Goal: Browse casually: Explore the website without a specific task or goal

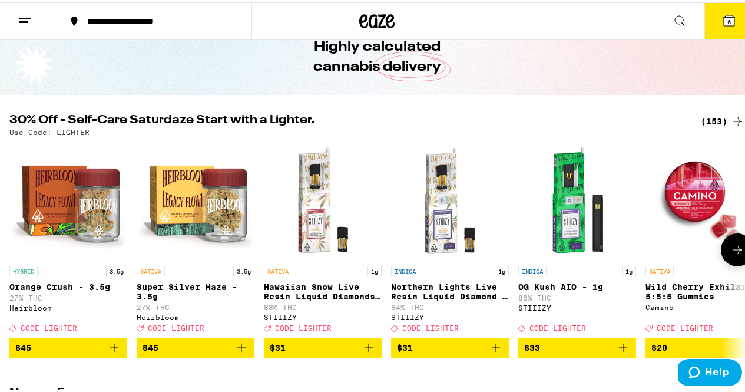
scroll to position [118, 0]
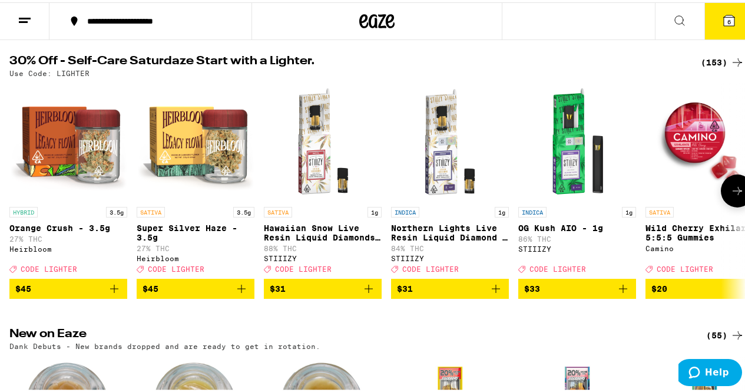
click at [731, 193] on icon at bounding box center [738, 188] width 14 height 14
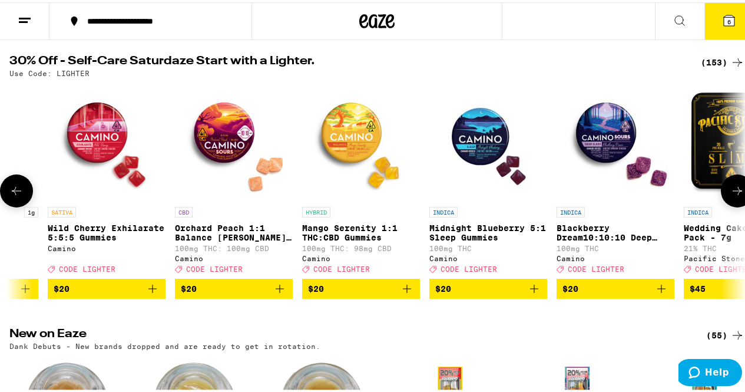
click at [733, 193] on icon at bounding box center [738, 188] width 14 height 14
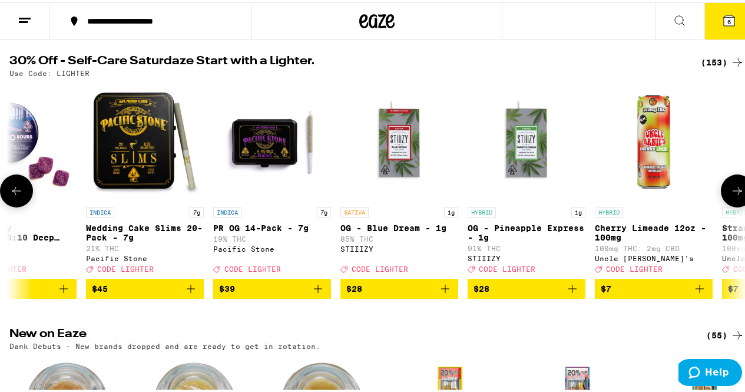
click at [733, 193] on icon at bounding box center [738, 188] width 14 height 14
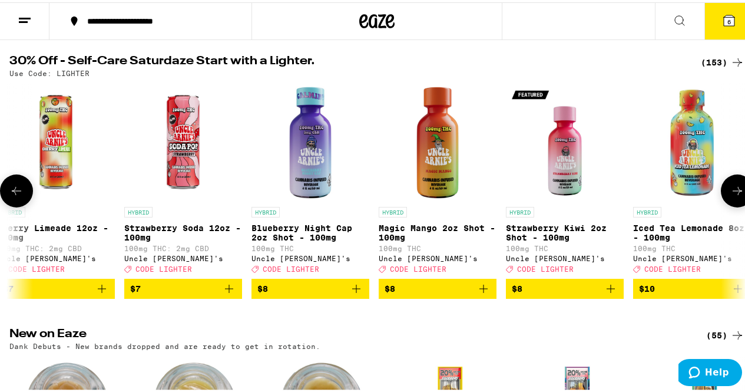
click at [733, 193] on icon at bounding box center [738, 188] width 14 height 14
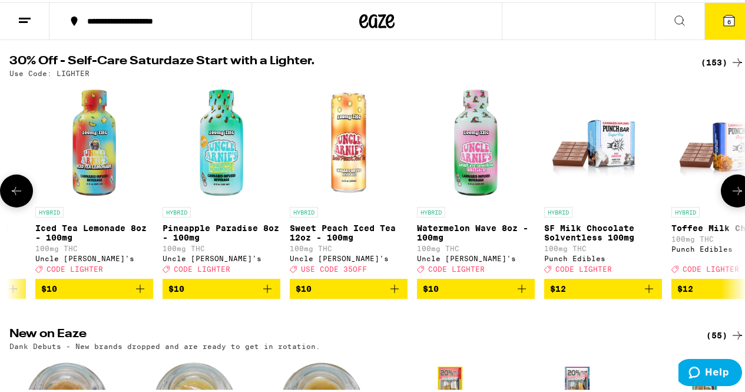
click at [733, 193] on icon at bounding box center [738, 188] width 14 height 14
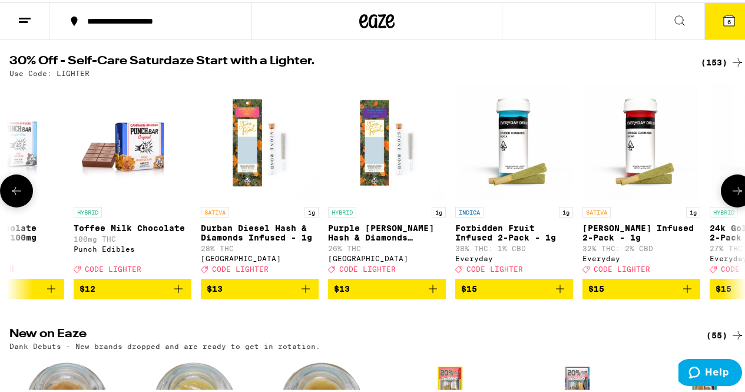
click at [733, 193] on icon at bounding box center [738, 188] width 14 height 14
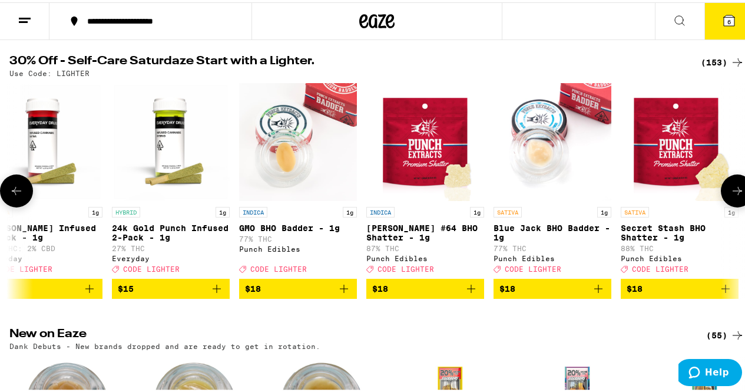
click at [733, 193] on icon at bounding box center [737, 188] width 9 height 8
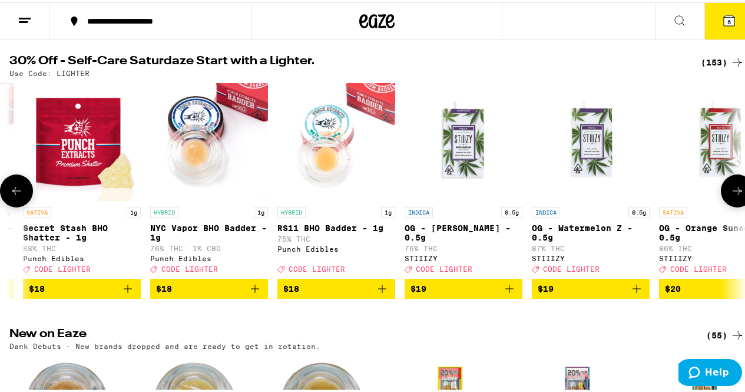
click at [733, 193] on icon at bounding box center [737, 188] width 9 height 8
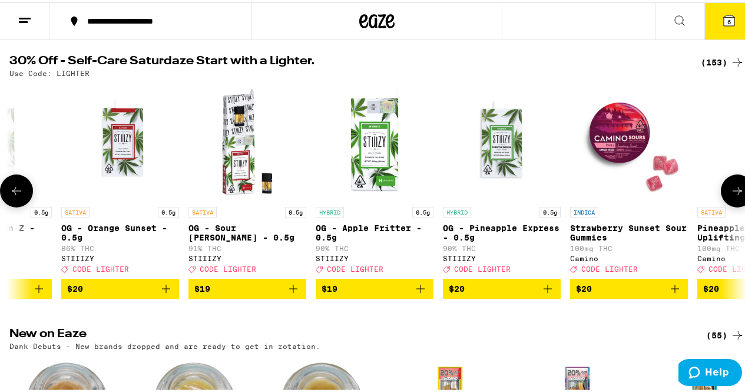
click at [733, 193] on icon at bounding box center [737, 188] width 9 height 8
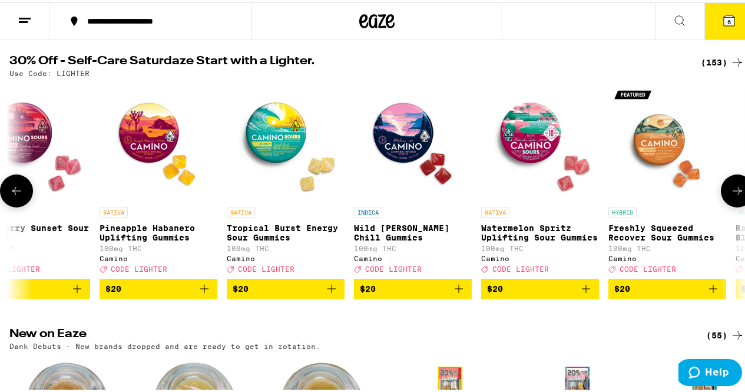
click at [733, 193] on icon at bounding box center [737, 188] width 9 height 8
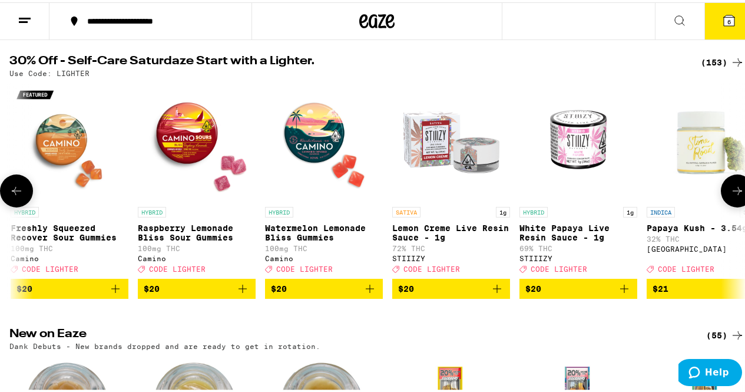
click at [733, 193] on icon at bounding box center [737, 188] width 9 height 8
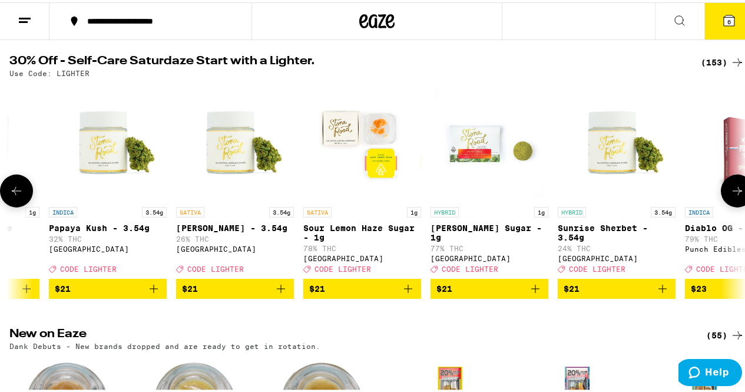
click at [733, 193] on icon at bounding box center [737, 188] width 9 height 8
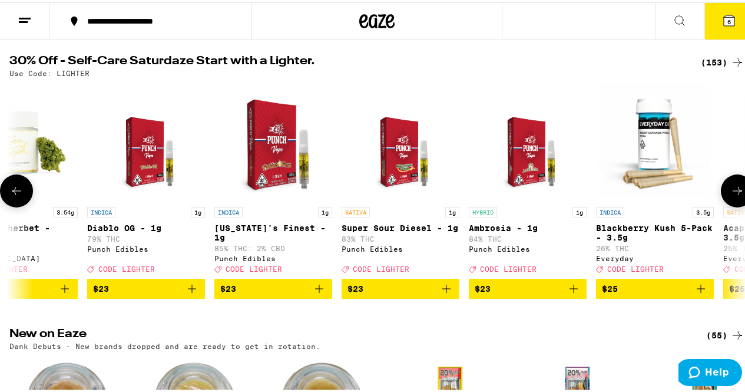
click at [733, 193] on icon at bounding box center [737, 188] width 9 height 8
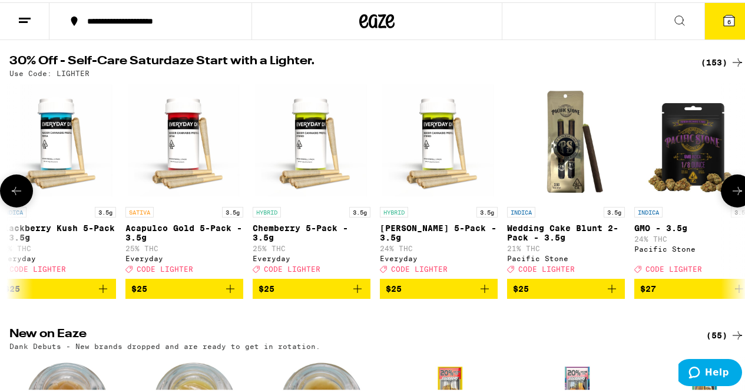
click at [733, 193] on icon at bounding box center [737, 188] width 9 height 8
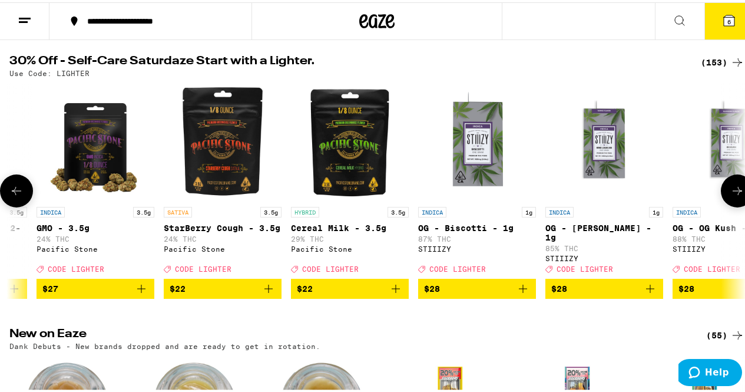
click at [733, 193] on icon at bounding box center [737, 188] width 9 height 8
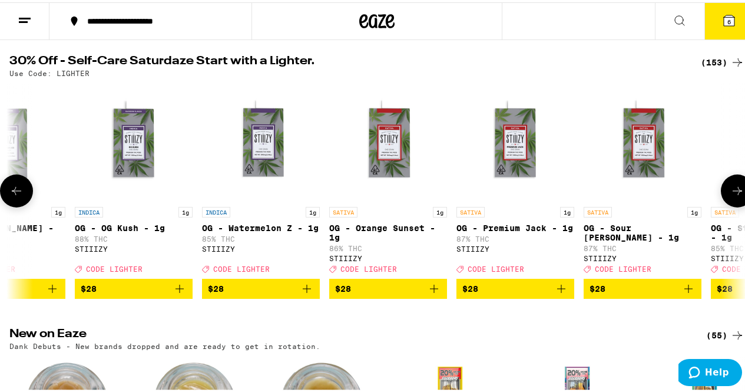
click at [733, 193] on icon at bounding box center [737, 188] width 9 height 8
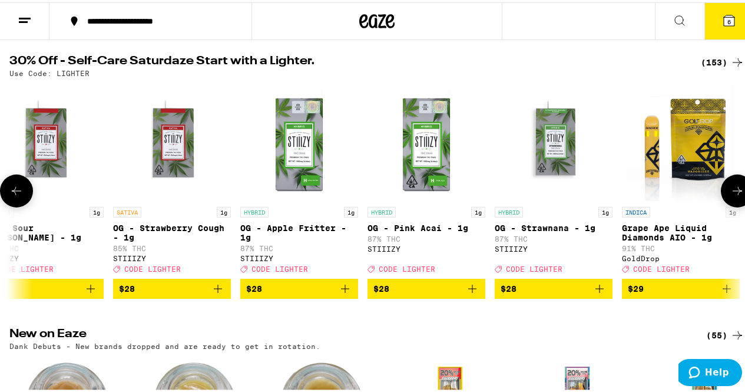
click at [733, 193] on icon at bounding box center [737, 188] width 9 height 8
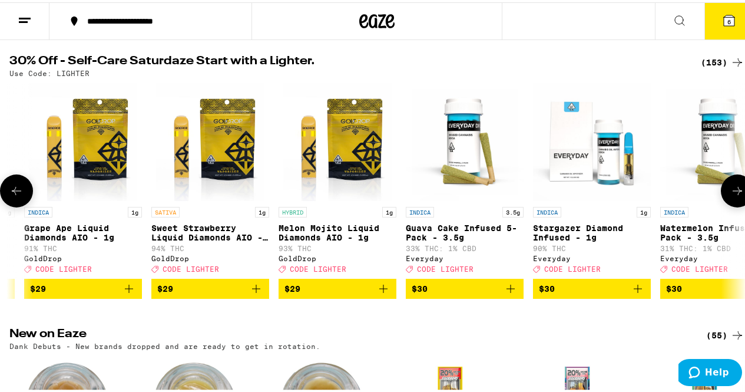
click at [733, 193] on icon at bounding box center [737, 188] width 9 height 8
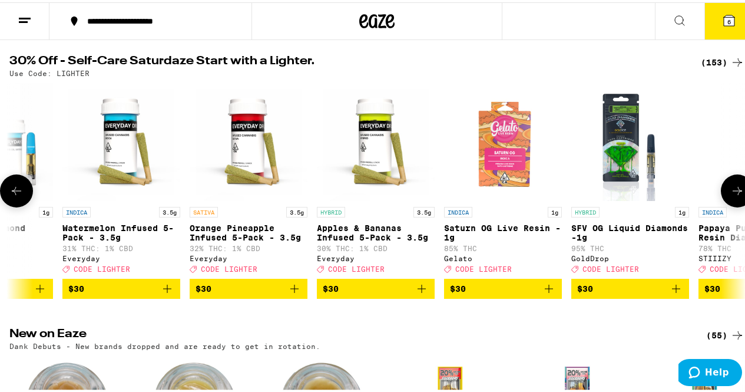
click at [733, 193] on icon at bounding box center [737, 188] width 9 height 8
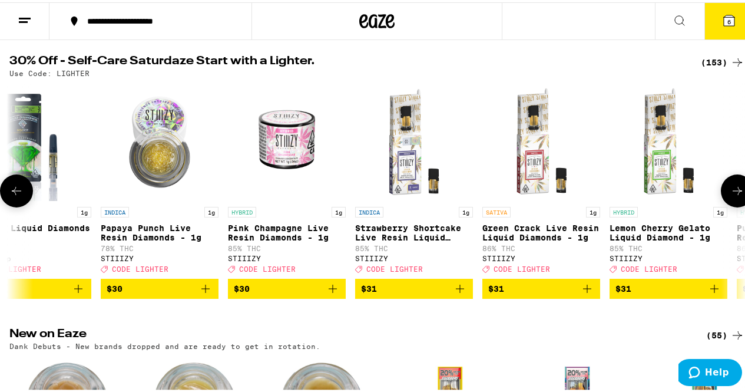
click at [733, 193] on icon at bounding box center [737, 188] width 9 height 8
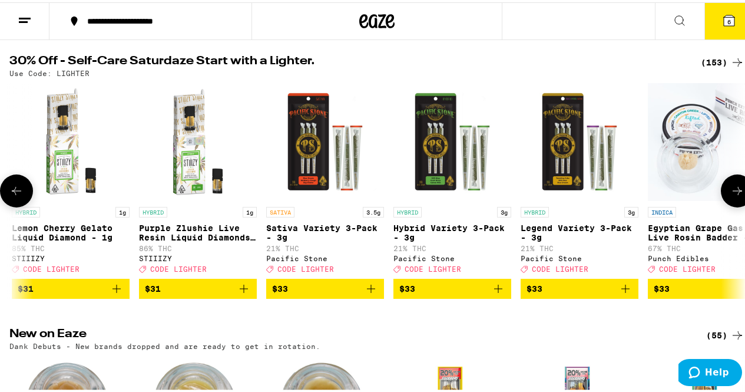
click at [733, 193] on icon at bounding box center [737, 188] width 9 height 8
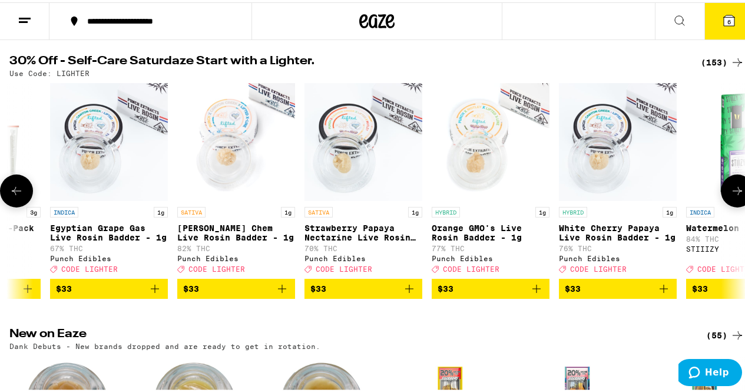
click at [733, 193] on icon at bounding box center [737, 188] width 9 height 8
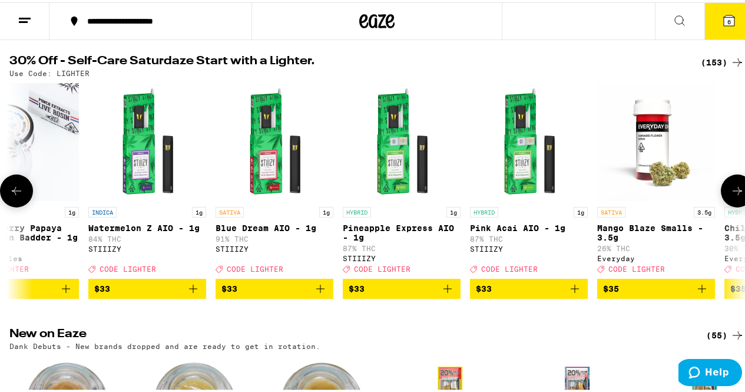
click at [733, 193] on icon at bounding box center [737, 188] width 9 height 8
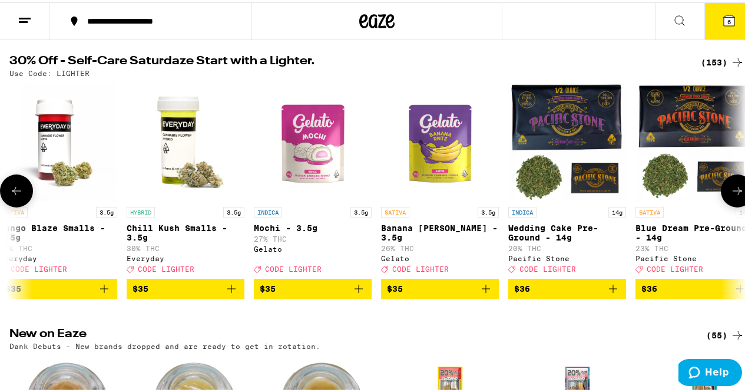
click at [733, 193] on icon at bounding box center [737, 188] width 9 height 8
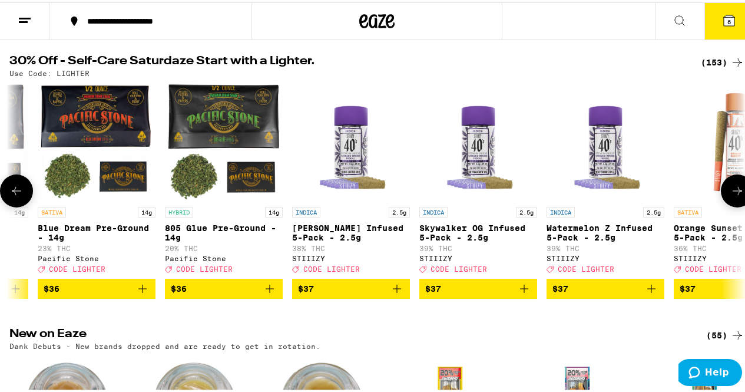
click at [733, 193] on icon at bounding box center [737, 188] width 9 height 8
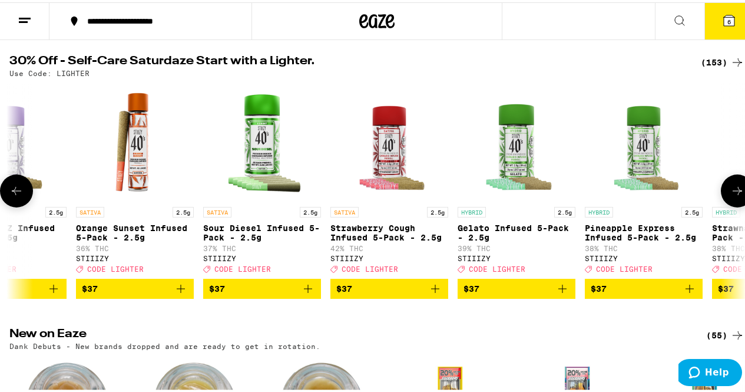
click at [733, 193] on icon at bounding box center [737, 188] width 9 height 8
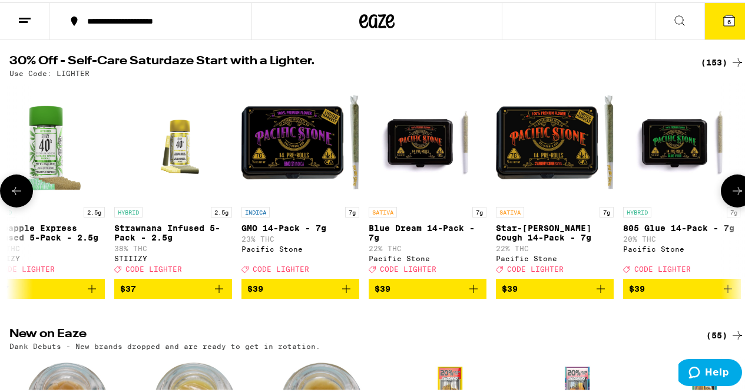
click at [733, 193] on icon at bounding box center [737, 188] width 9 height 8
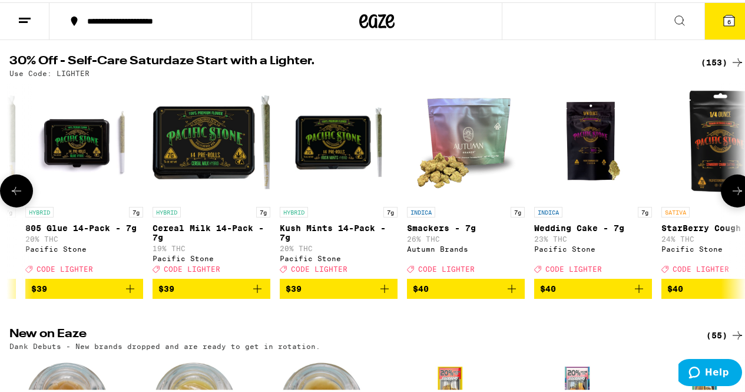
click at [733, 193] on icon at bounding box center [737, 188] width 9 height 8
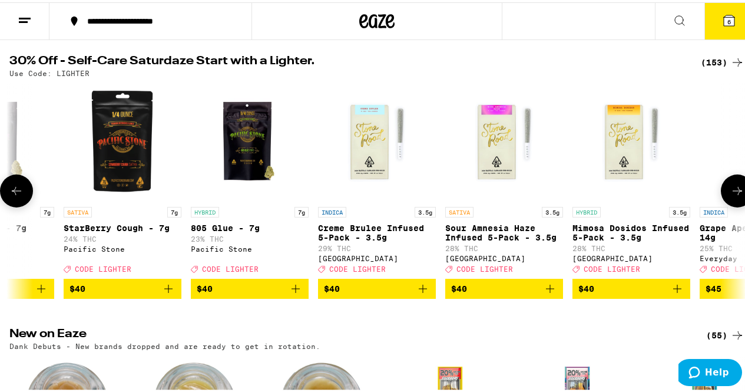
click at [733, 193] on icon at bounding box center [737, 188] width 9 height 8
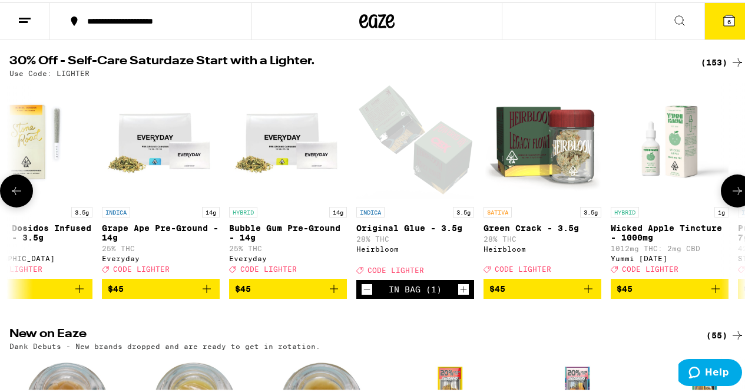
click at [733, 193] on icon at bounding box center [737, 188] width 9 height 8
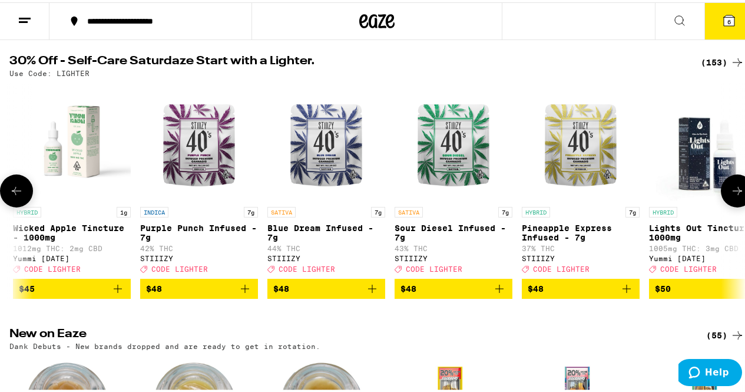
click at [733, 193] on icon at bounding box center [737, 188] width 9 height 8
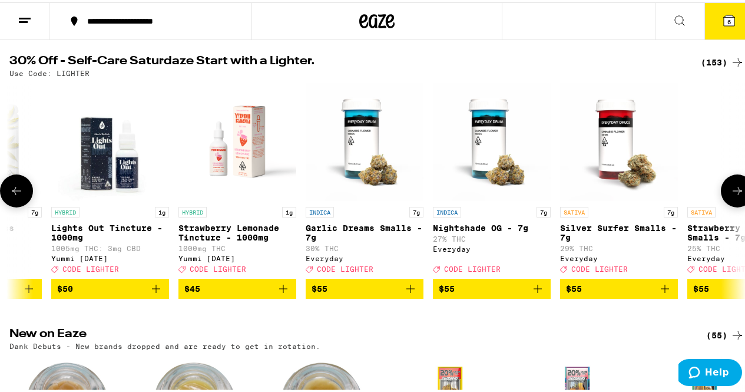
click at [733, 193] on icon at bounding box center [737, 188] width 9 height 8
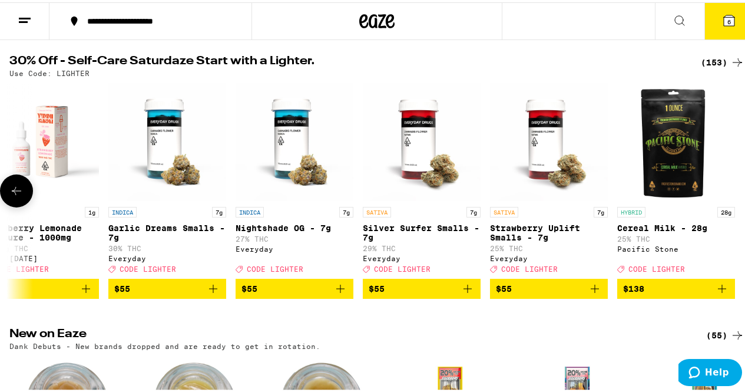
click at [10, 196] on icon at bounding box center [16, 188] width 14 height 14
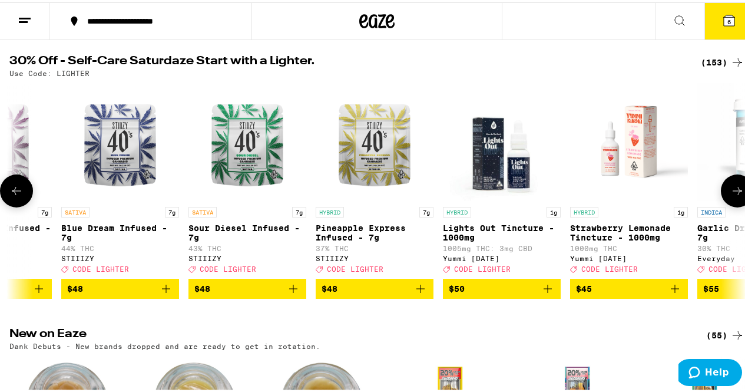
scroll to position [0, 0]
